Goal: Register for event/course

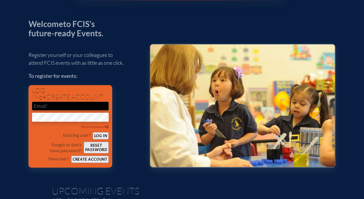
scroll to position [20, 0]
click at [79, 106] on input "email" at bounding box center [70, 106] width 77 height 9
type input "[EMAIL_ADDRESS][PERSON_NAME][DOMAIN_NAME]"
click at [87, 158] on button "Create account" at bounding box center [90, 159] width 38 height 7
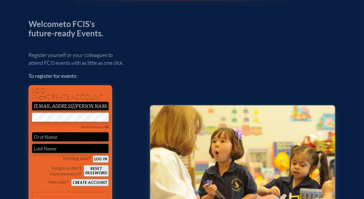
click at [62, 138] on input "text" at bounding box center [70, 136] width 77 height 9
type input "[PERSON_NAME]"
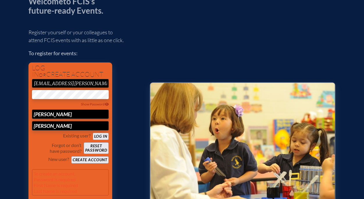
scroll to position [44, 0]
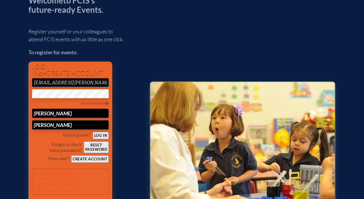
click at [81, 124] on input "[PERSON_NAME]" at bounding box center [70, 124] width 77 height 9
click at [93, 132] on button "Log in" at bounding box center [101, 135] width 16 height 7
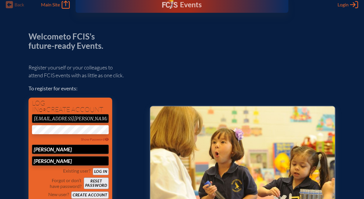
scroll to position [6, 3]
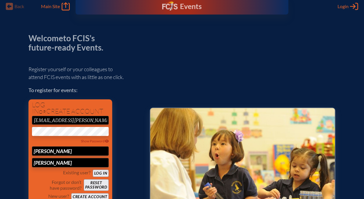
click at [256, 7] on icon "Log in or Create Account" at bounding box center [354, 6] width 8 height 8
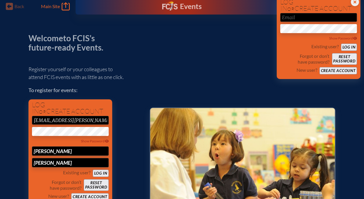
click at [256, 15] on input "email" at bounding box center [318, 17] width 77 height 9
type input "free"
click at [256, 71] on button "Create account" at bounding box center [339, 70] width 38 height 7
click at [116, 134] on div "Register yourself or your colleagues to attend FCIS events with as little as on…" at bounding box center [84, 145] width 112 height 171
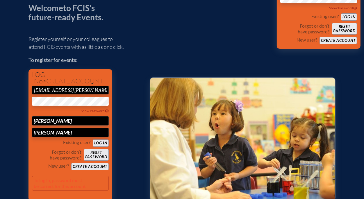
click at [23, 101] on div "Welcome to FCIS’s future-ready Events. Register yourself or your colleagues to …" at bounding box center [181, 131] width 345 height 257
click at [76, 167] on button "Create account" at bounding box center [90, 166] width 38 height 7
click at [91, 155] on button "Reset password" at bounding box center [96, 155] width 25 height 12
click at [79, 166] on button "Create account" at bounding box center [90, 166] width 38 height 7
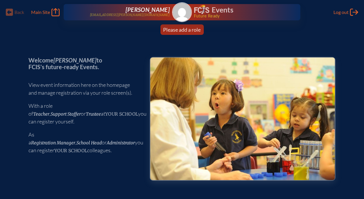
click at [183, 19] on img at bounding box center [182, 12] width 19 height 19
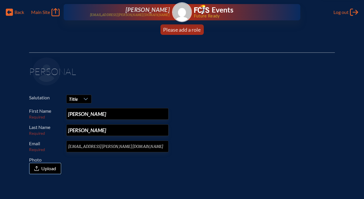
click at [88, 100] on div at bounding box center [85, 99] width 11 height 8
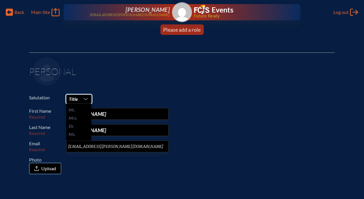
click at [81, 120] on li "Mrs." at bounding box center [78, 118] width 25 height 8
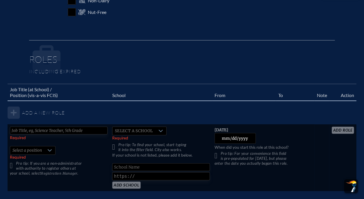
scroll to position [300, 0]
click at [17, 112] on tbody "Add a new role Required   Select a position Required Pro tip: If you are a non-…" at bounding box center [182, 145] width 349 height 91
click at [68, 128] on input "text" at bounding box center [59, 130] width 98 height 8
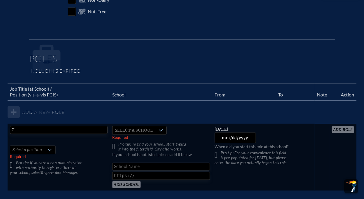
click at [68, 128] on input "T" at bounding box center [59, 130] width 98 height 8
type input "T"
type input "Elementary School Teacher"
click at [51, 147] on div at bounding box center [49, 150] width 11 height 8
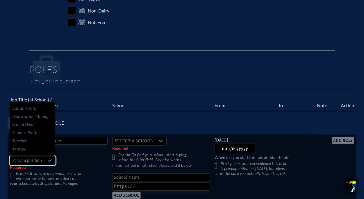
scroll to position [291, 0]
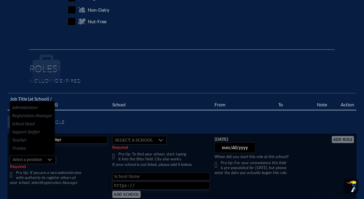
click at [36, 139] on li "Teacher" at bounding box center [32, 140] width 45 height 8
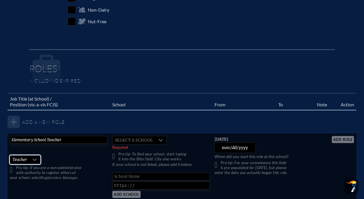
click at [75, 156] on td "Elementary School Teacher   Teacher Pro tip: If you are a non-administrator wit…" at bounding box center [59, 167] width 102 height 67
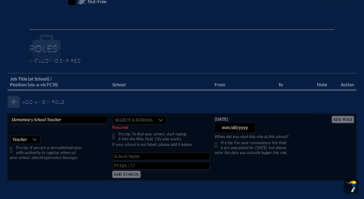
scroll to position [316, 0]
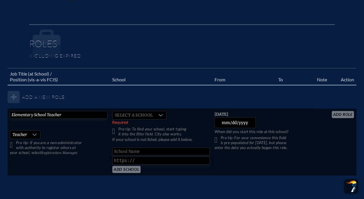
click at [156, 114] on div at bounding box center [160, 115] width 11 height 8
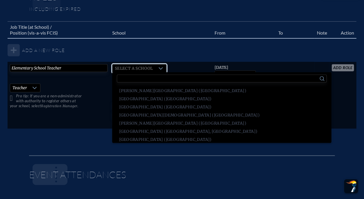
scroll to position [155, 0]
click at [155, 125] on span "Bolles School (Jacksonville)" at bounding box center [182, 123] width 127 height 6
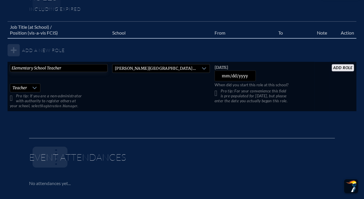
click at [243, 76] on input "2025-08-14" at bounding box center [236, 76] width 42 height 11
click at [243, 77] on input "2025-08-14" at bounding box center [236, 76] width 42 height 11
click at [243, 76] on input "2025-08-14" at bounding box center [236, 76] width 42 height 11
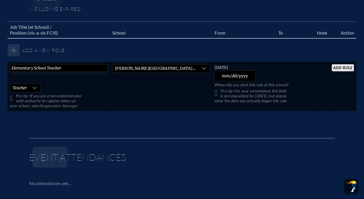
type input "2023-08-14"
click at [288, 158] on p at bounding box center [184, 157] width 302 height 28
click at [215, 93] on p "Pro tip: For your convenience this field is pre-populated for yesterday, but pl…" at bounding box center [264, 96] width 98 height 15
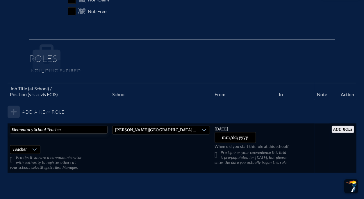
scroll to position [300, 0]
click at [338, 130] on input "add Role" at bounding box center [343, 129] width 22 height 7
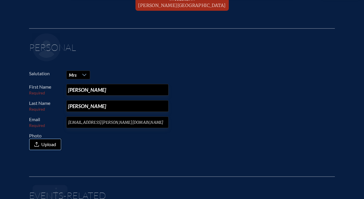
scroll to position [0, 0]
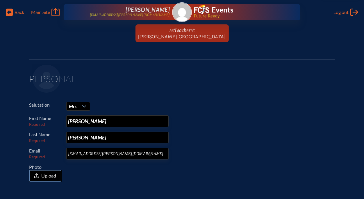
click at [47, 13] on span "Main Site" at bounding box center [40, 12] width 19 height 6
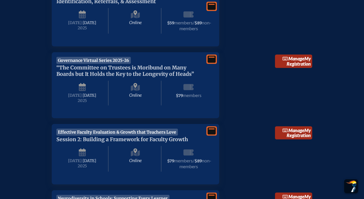
scroll to position [395, 0]
click at [211, 63] on icon at bounding box center [212, 59] width 8 height 7
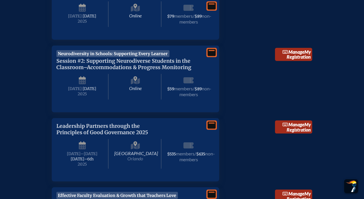
scroll to position [557, 4]
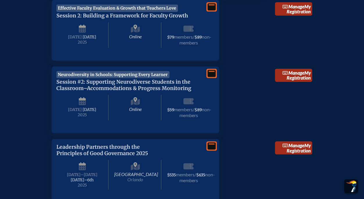
click at [208, 77] on icon at bounding box center [212, 73] width 8 height 7
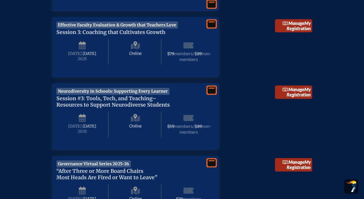
scroll to position [1060, 3]
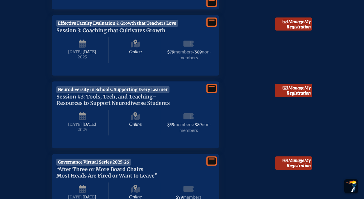
click at [208, 92] on icon at bounding box center [212, 88] width 8 height 7
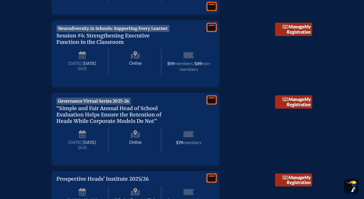
scroll to position [1572, 3]
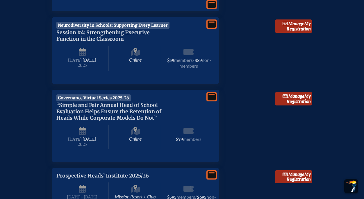
click at [208, 28] on icon at bounding box center [212, 24] width 8 height 7
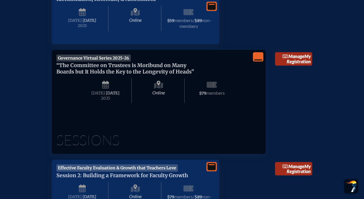
click at [296, 63] on link "Manage My Registration" at bounding box center [293, 58] width 37 height 13
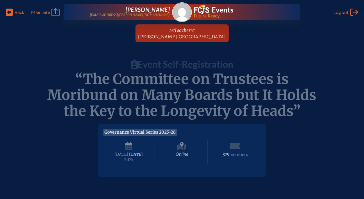
click at [20, 12] on span "Back" at bounding box center [20, 12] width 10 height 6
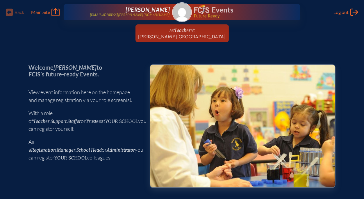
scroll to position [397, 2]
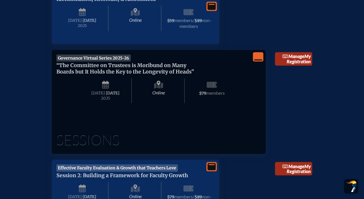
click at [255, 60] on icon "View Less" at bounding box center [258, 57] width 8 height 8
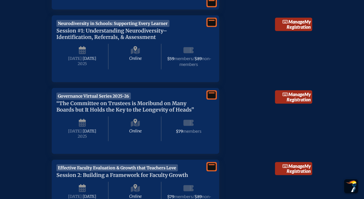
scroll to position [358, 2]
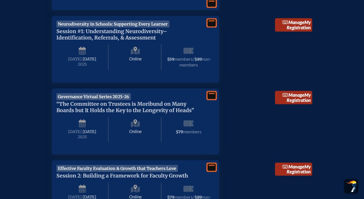
click at [213, 21] on icon at bounding box center [212, 22] width 8 height 7
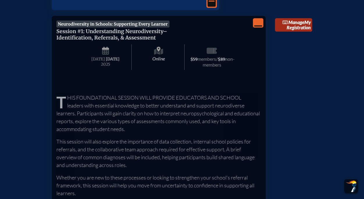
click at [286, 25] on link "Manage My Registration" at bounding box center [293, 24] width 37 height 13
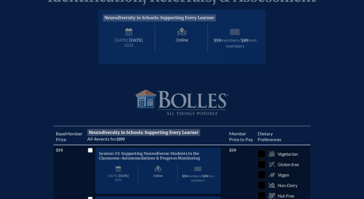
scroll to position [98, 0]
click at [181, 38] on span "Online" at bounding box center [182, 39] width 52 height 26
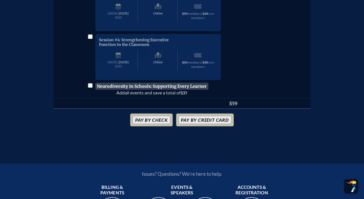
scroll to position [321, 0]
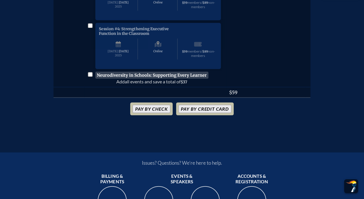
click at [202, 113] on button "Pay by Credit Card" at bounding box center [205, 109] width 53 height 8
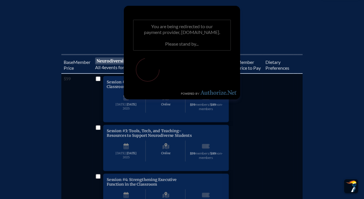
scroll to position [170, 0]
click at [99, 82] on input "checkbox" at bounding box center [98, 79] width 5 height 5
checkbox input "true"
click at [99, 131] on input "checkbox" at bounding box center [98, 128] width 5 height 5
checkbox input "true"
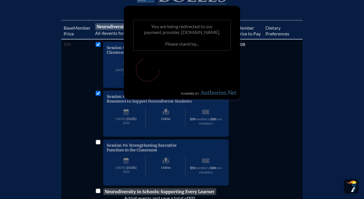
scroll to position [204, 0]
click at [98, 145] on input "checkbox" at bounding box center [98, 142] width 5 height 5
checkbox input "true"
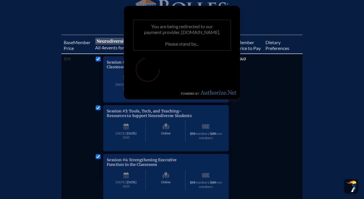
scroll to position [188, 0]
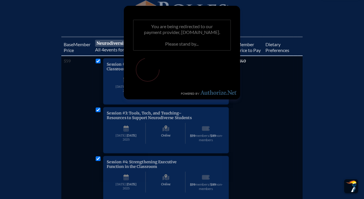
click at [97, 47] on span "Neurodiversity in Schools: Supporting Every Learner" at bounding box center [151, 43] width 113 height 7
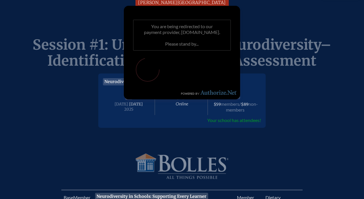
scroll to position [0, 0]
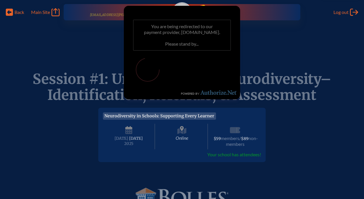
click at [182, 114] on span "Neurodiversity in Schools: Supporting Every Learner" at bounding box center [159, 116] width 113 height 7
click at [74, 87] on p "Session #1: Understanding Neurodiversity–Identification, Referrals, & Assessment" at bounding box center [181, 87] width 307 height 32
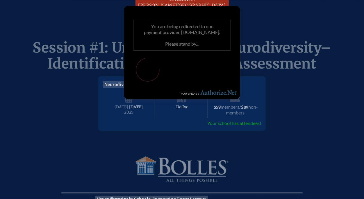
scroll to position [32, 0]
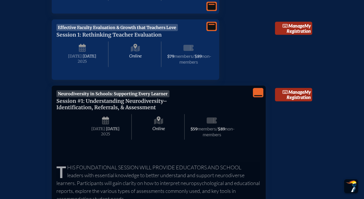
scroll to position [289, 2]
click at [254, 93] on icon "View Less" at bounding box center [258, 92] width 8 height 8
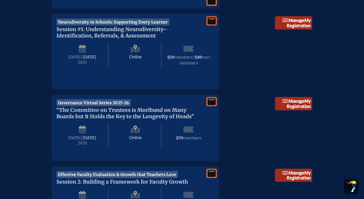
scroll to position [368, 2]
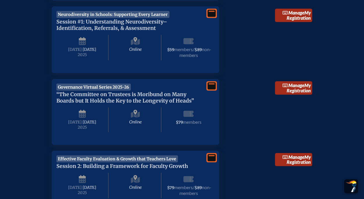
click at [211, 13] on icon at bounding box center [212, 13] width 8 height 7
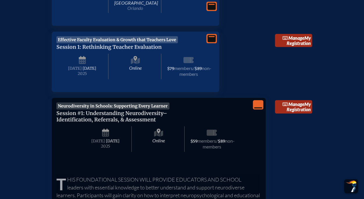
scroll to position [275, 2]
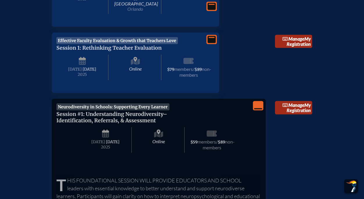
click at [296, 106] on link "Manage My Registration" at bounding box center [293, 107] width 37 height 13
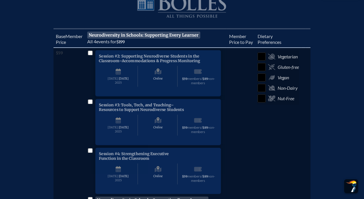
scroll to position [196, 0]
click at [119, 42] on span "All 4 events for $199" at bounding box center [106, 41] width 38 height 6
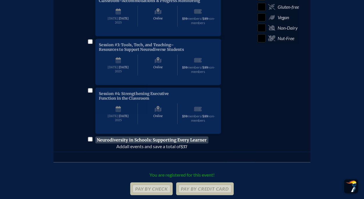
scroll to position [257, 2]
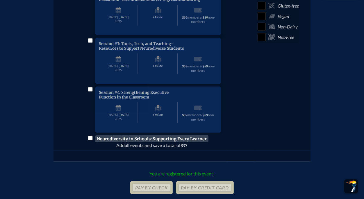
click at [89, 141] on input "checkbox" at bounding box center [90, 138] width 5 height 5
checkbox input "true"
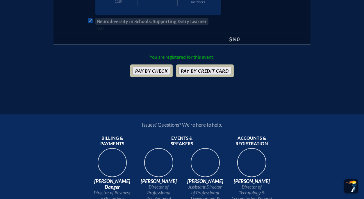
scroll to position [376, 2]
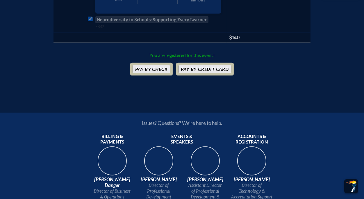
click at [196, 73] on button "Pay by Credit Card" at bounding box center [205, 69] width 53 height 8
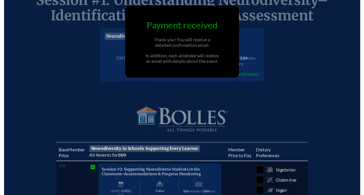
scroll to position [79, 0]
